Goal: Task Accomplishment & Management: Use online tool/utility

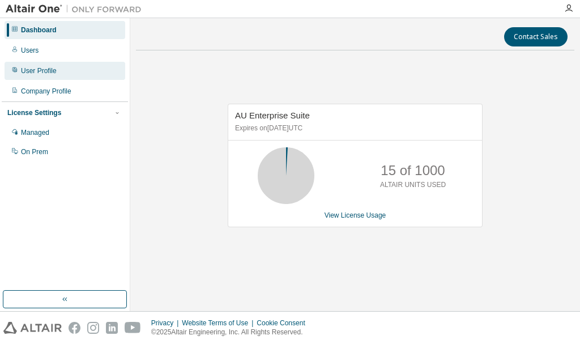
click at [66, 69] on div "User Profile" at bounding box center [65, 71] width 121 height 18
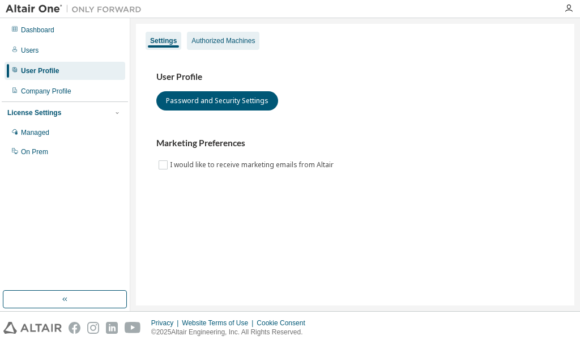
click at [242, 38] on div "Authorized Machines" at bounding box center [222, 40] width 63 height 9
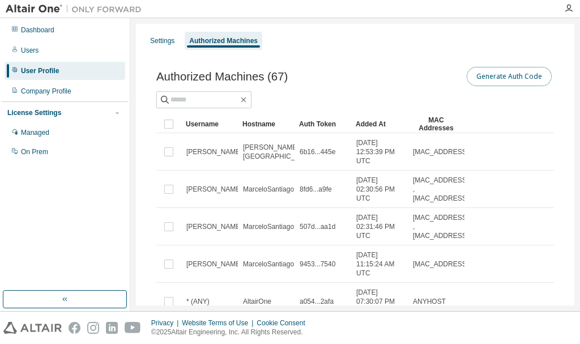
click at [501, 76] on button "Generate Auth Code" at bounding box center [508, 76] width 85 height 19
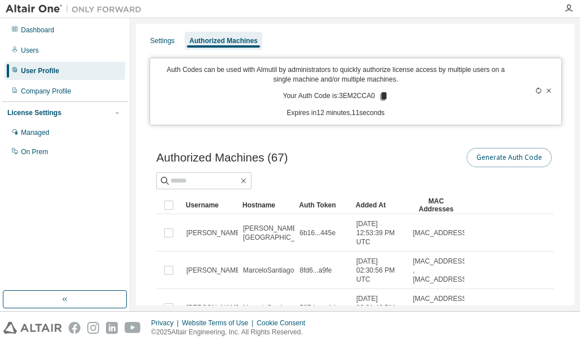
click at [491, 156] on button "Generate Auth Code" at bounding box center [508, 157] width 85 height 19
click at [545, 91] on icon at bounding box center [548, 90] width 7 height 7
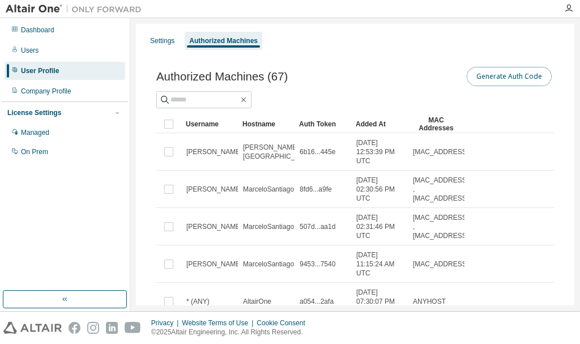
click at [513, 79] on button "Generate Auth Code" at bounding box center [508, 76] width 85 height 19
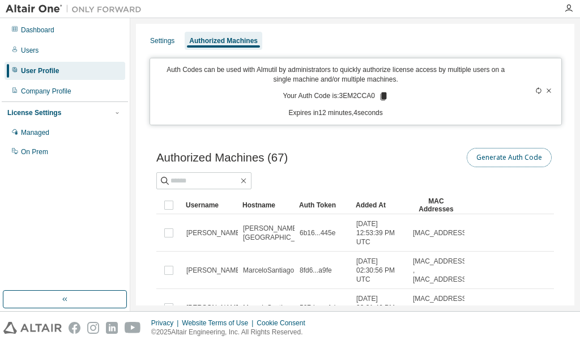
click at [500, 151] on button "Generate Auth Code" at bounding box center [508, 157] width 85 height 19
click at [500, 156] on button "Generate Auth Code" at bounding box center [508, 157] width 85 height 19
drag, startPoint x: 371, startPoint y: 96, endPoint x: 338, endPoint y: 97, distance: 33.4
click at [338, 97] on p "Your Auth Code is: 3EM2CCA0" at bounding box center [335, 96] width 105 height 10
copy p "3EM2CCA0"
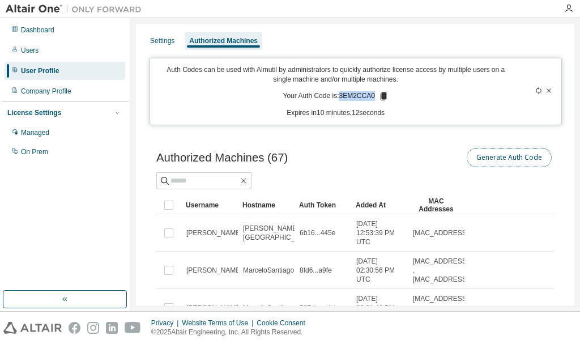
click at [518, 157] on button "Generate Auth Code" at bounding box center [508, 157] width 85 height 19
click at [516, 149] on button "Generate Auth Code" at bounding box center [508, 157] width 85 height 19
click at [546, 87] on div at bounding box center [534, 91] width 40 height 53
click at [545, 89] on icon at bounding box center [548, 90] width 7 height 7
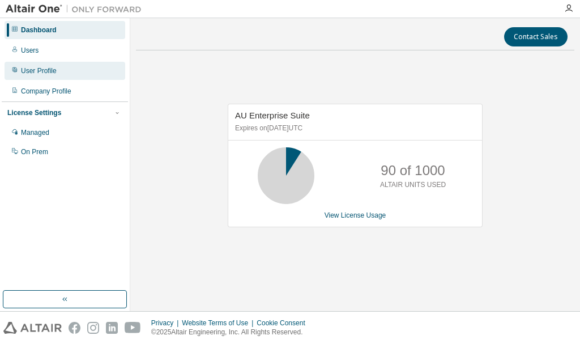
click at [38, 74] on div "User Profile" at bounding box center [39, 70] width 36 height 9
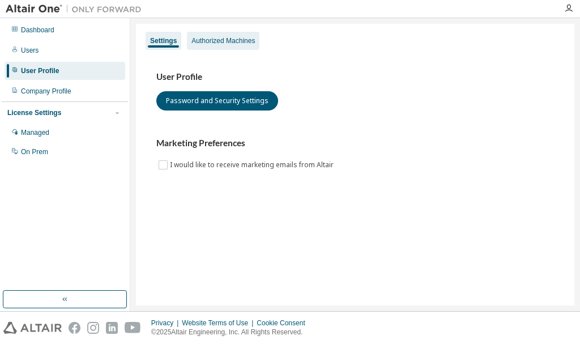
click at [220, 37] on div "Authorized Machines" at bounding box center [222, 40] width 63 height 9
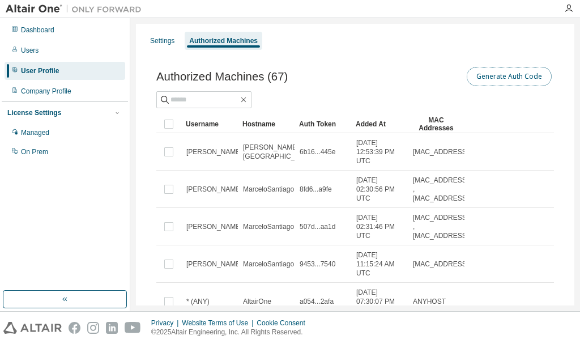
click at [497, 81] on button "Generate Auth Code" at bounding box center [508, 76] width 85 height 19
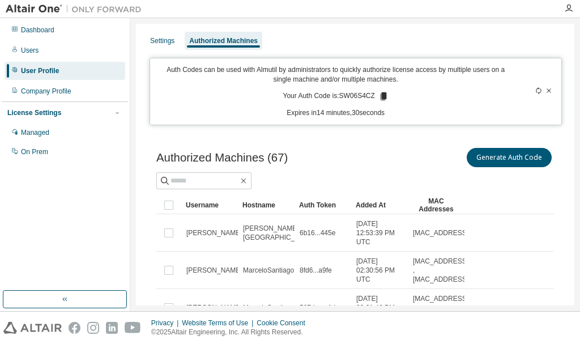
click at [380, 95] on icon at bounding box center [383, 96] width 6 height 8
click at [400, 82] on p "Auth Codes can be used with Almutil by administrators to quickly authorize lice…" at bounding box center [335, 74] width 357 height 19
